Goal: Task Accomplishment & Management: Manage account settings

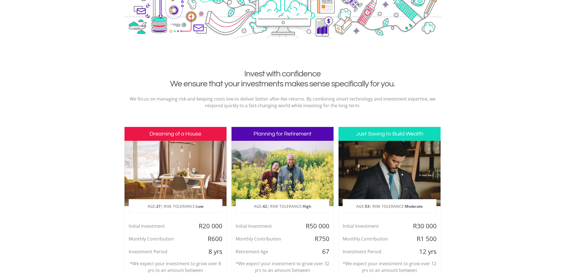
scroll to position [167, 0]
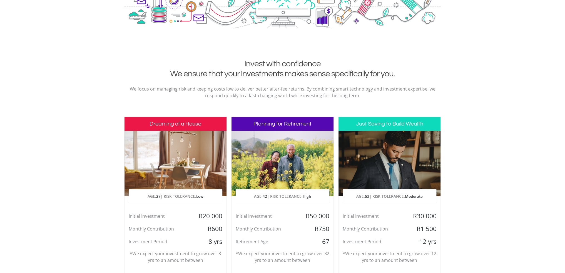
click at [393, 154] on div at bounding box center [389, 163] width 102 height 65
click at [397, 191] on p "AGE: 53 | RISK TOLERANCE: Moderate" at bounding box center [389, 197] width 93 height 14
click at [275, 229] on div "Monthly Contribution" at bounding box center [265, 229] width 68 height 8
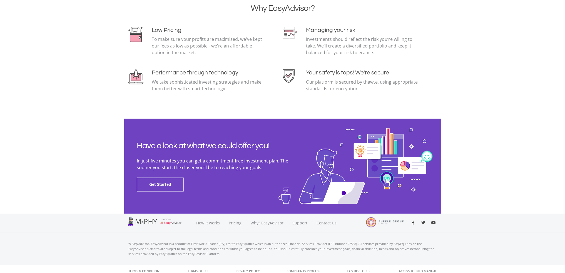
scroll to position [1188, 0]
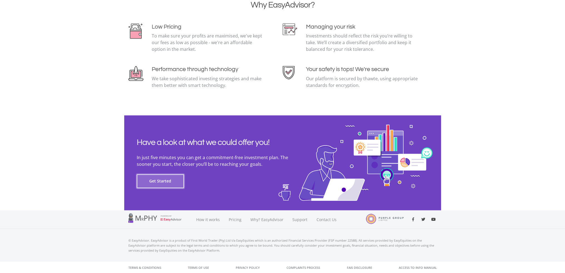
click at [154, 183] on button "Get Started" at bounding box center [160, 181] width 47 height 14
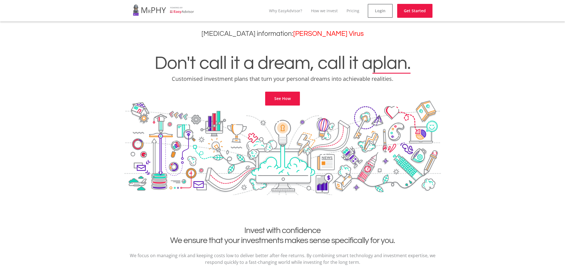
click at [296, 106] on div at bounding box center [282, 156] width 317 height 111
click at [293, 100] on link "See How" at bounding box center [282, 99] width 35 height 14
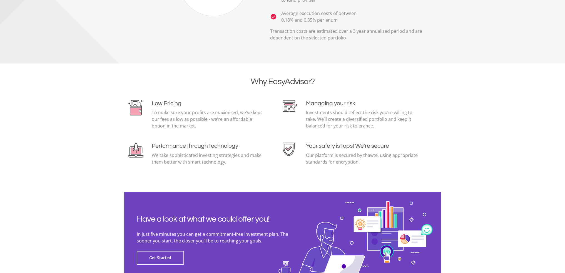
scroll to position [1188, 0]
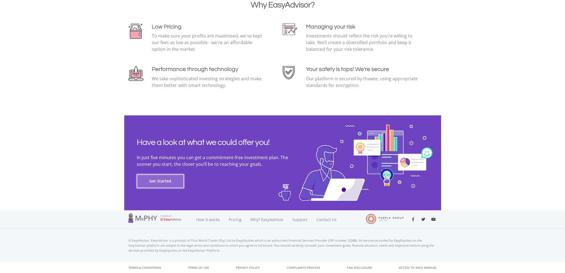
click at [161, 181] on button "Get Started" at bounding box center [160, 181] width 47 height 14
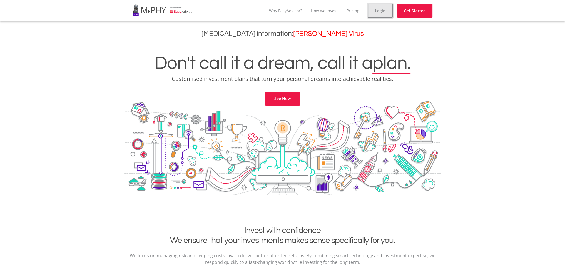
click at [372, 10] on link "Login" at bounding box center [380, 11] width 25 height 14
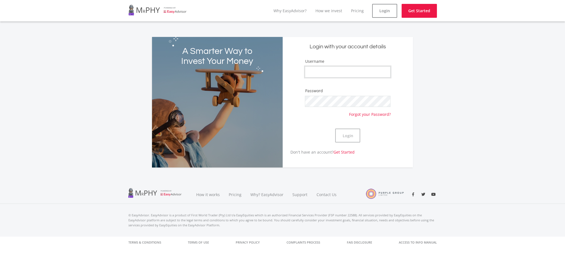
click at [338, 71] on input "Username" at bounding box center [348, 71] width 86 height 11
click at [335, 129] on button "Login" at bounding box center [347, 136] width 25 height 14
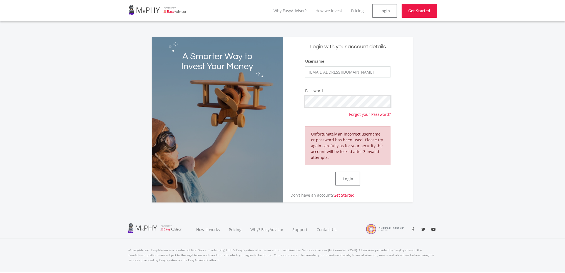
click at [275, 102] on div "A Smarter Way to Invest Your Money Login with your account details Username bon…" at bounding box center [282, 120] width 261 height 166
click at [347, 179] on button "Login" at bounding box center [347, 179] width 25 height 14
click at [365, 74] on input "bonganisechaba@gmail.com" at bounding box center [348, 71] width 86 height 11
type input "bongani_sechaba"
click at [335, 172] on button "Login" at bounding box center [347, 179] width 25 height 14
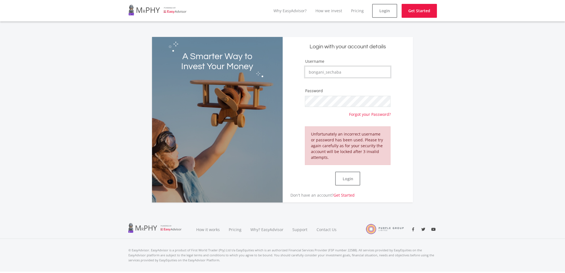
click at [346, 72] on input "bongani_sechaba" at bounding box center [348, 71] width 86 height 11
click at [345, 74] on input "bongani_sechaba" at bounding box center [348, 71] width 86 height 11
click at [365, 70] on input "bongani_sechaba" at bounding box center [348, 71] width 86 height 11
click at [276, 104] on div "A Smarter Way to Invest Your Money Login with your account details Username bon…" at bounding box center [282, 120] width 261 height 166
click at [350, 175] on button "Login" at bounding box center [347, 179] width 25 height 14
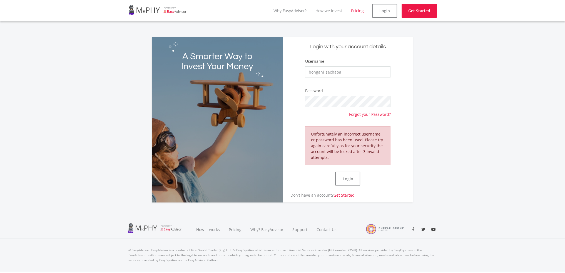
click at [356, 10] on link "Pricing" at bounding box center [357, 10] width 13 height 5
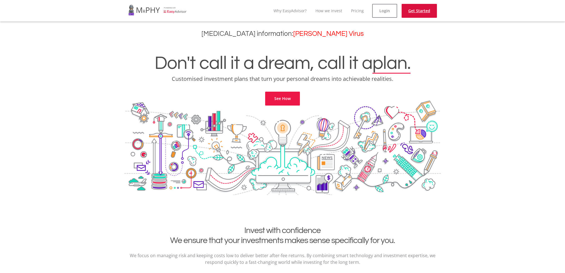
click at [415, 13] on link "Get Started" at bounding box center [419, 11] width 35 height 14
